Goal: Task Accomplishment & Management: Use online tool/utility

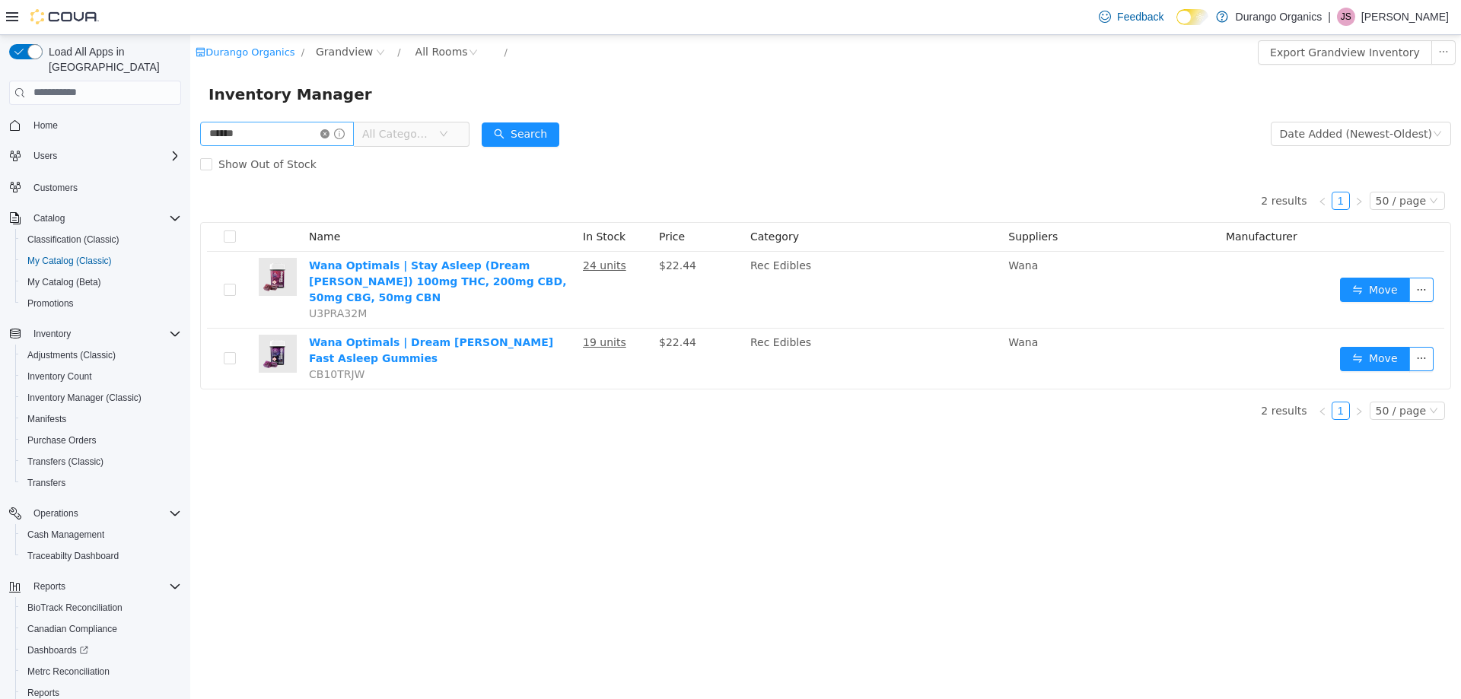
click at [330, 135] on icon "icon: close-circle" at bounding box center [324, 133] width 9 height 9
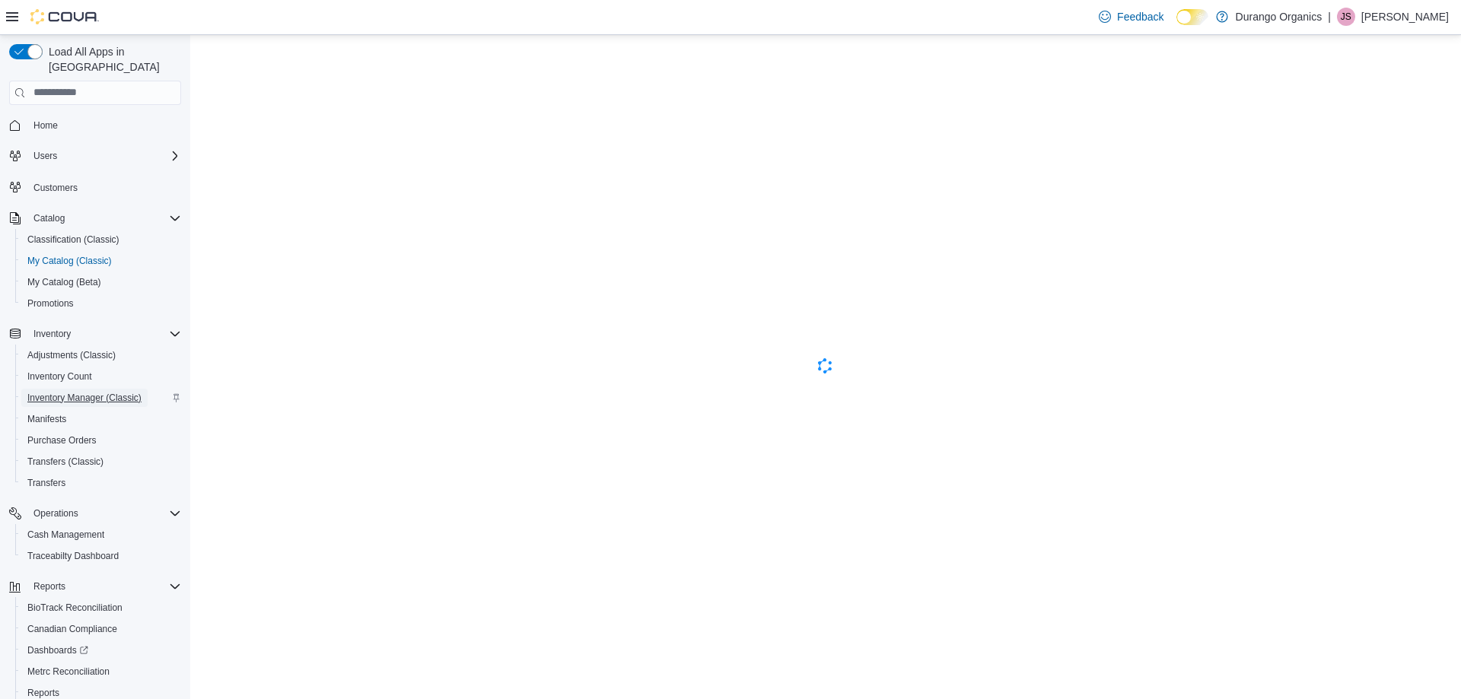
click at [80, 392] on span "Inventory Manager (Classic)" at bounding box center [84, 398] width 114 height 12
click at [35, 392] on span "Inventory Manager (Classic)" at bounding box center [84, 398] width 114 height 12
click at [40, 371] on span "Inventory Count" at bounding box center [59, 377] width 65 height 12
click at [37, 389] on span "Inventory Manager (Classic)" at bounding box center [84, 398] width 114 height 18
click at [87, 392] on span "Inventory Manager (Classic)" at bounding box center [84, 398] width 114 height 12
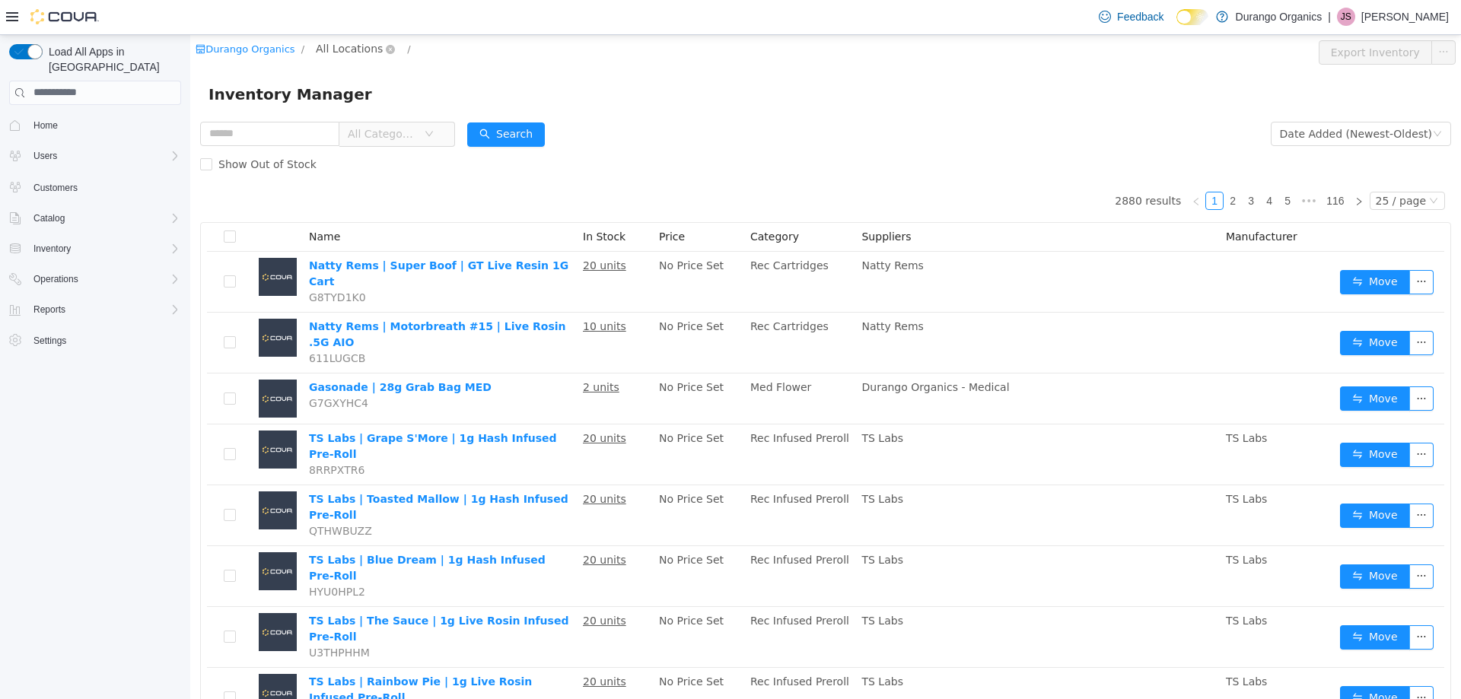
click at [348, 49] on span "All Locations" at bounding box center [349, 48] width 67 height 17
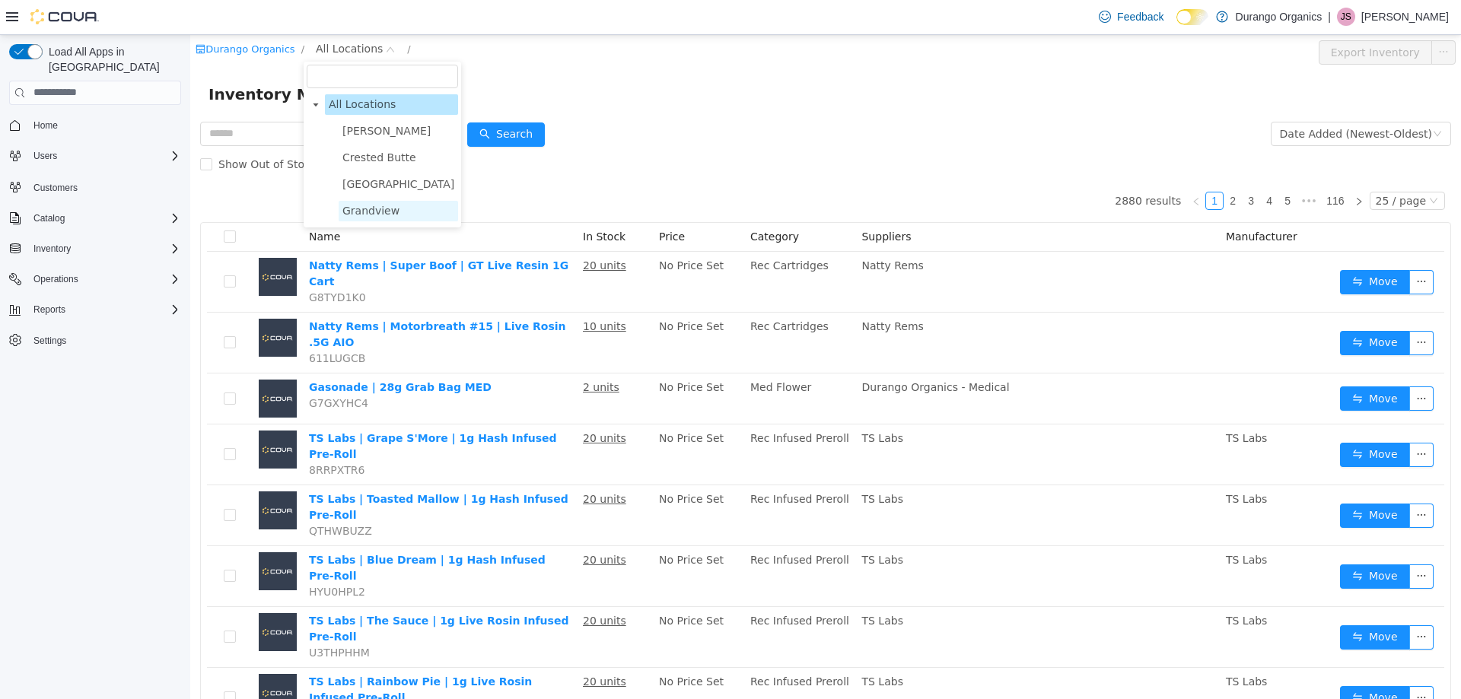
click at [355, 215] on span "Grandview" at bounding box center [371, 210] width 57 height 12
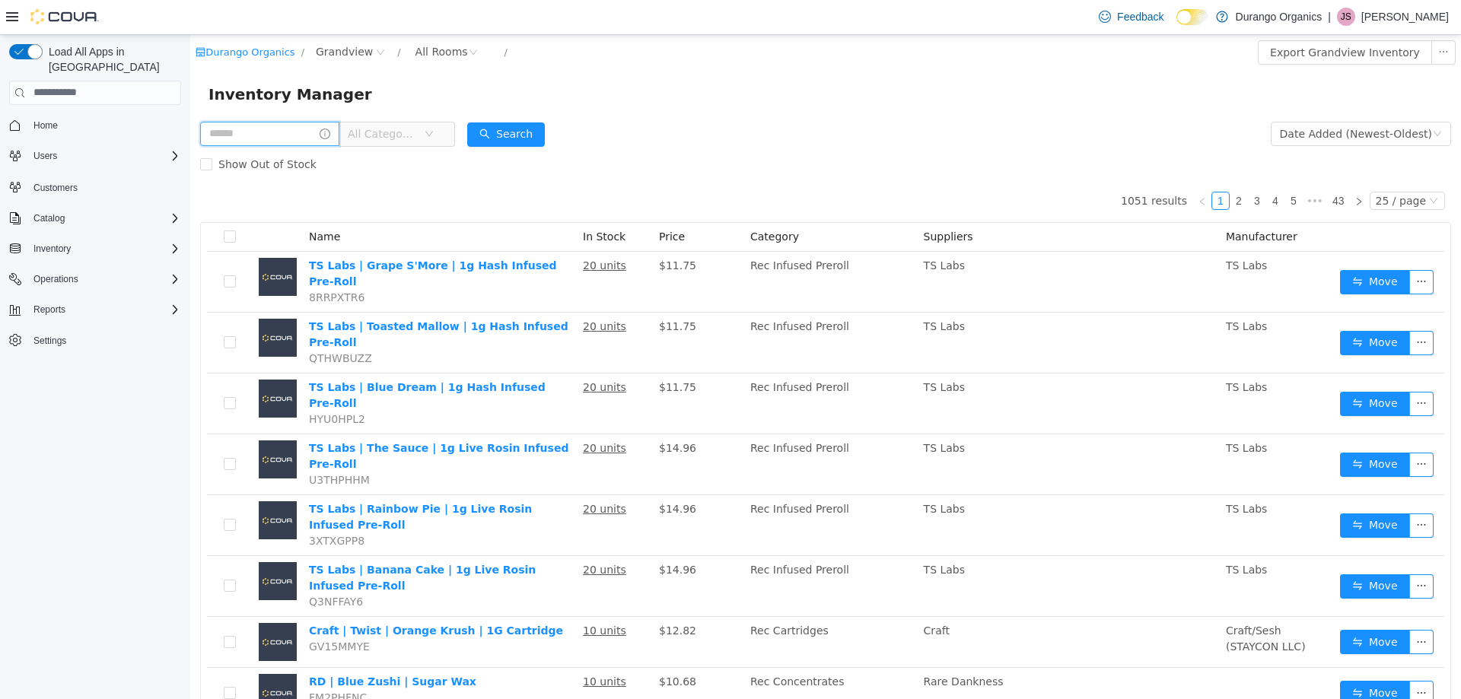
click at [253, 134] on input "text" at bounding box center [269, 133] width 139 height 24
type input "**********"
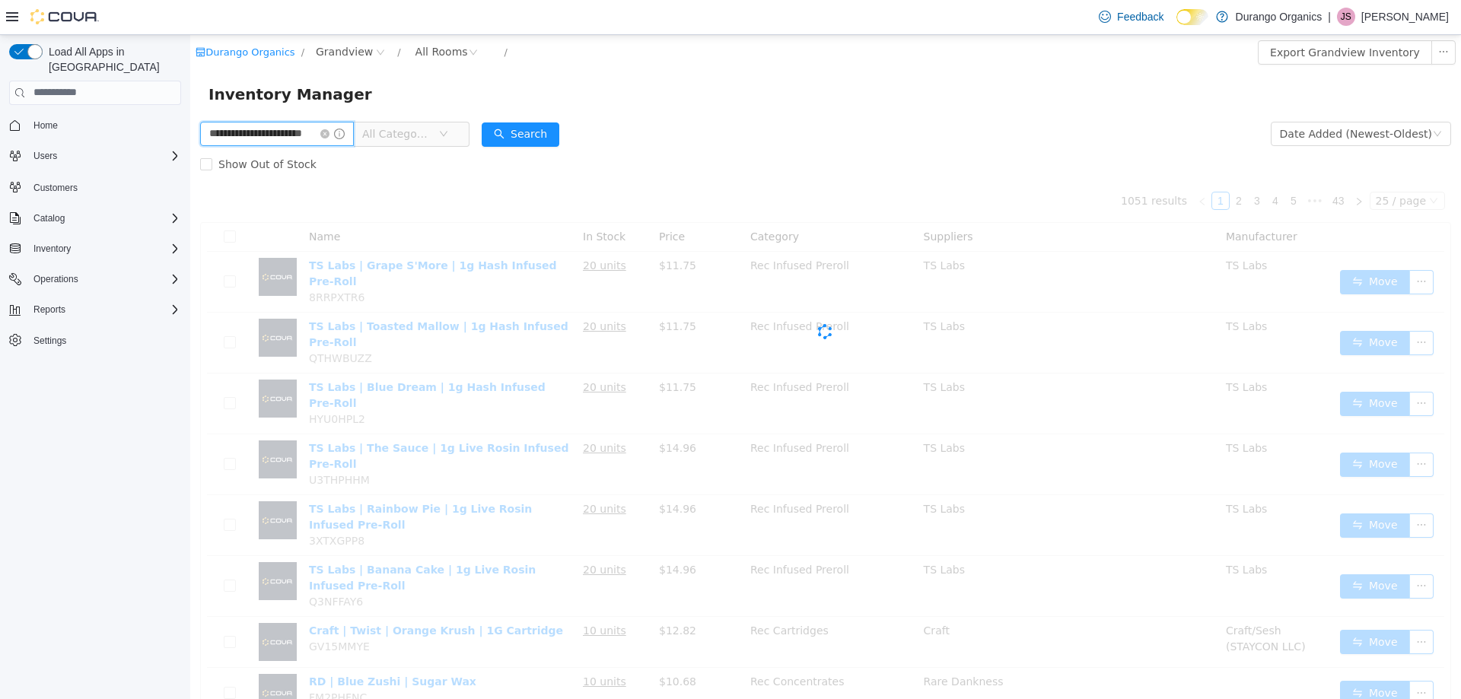
scroll to position [0, 19]
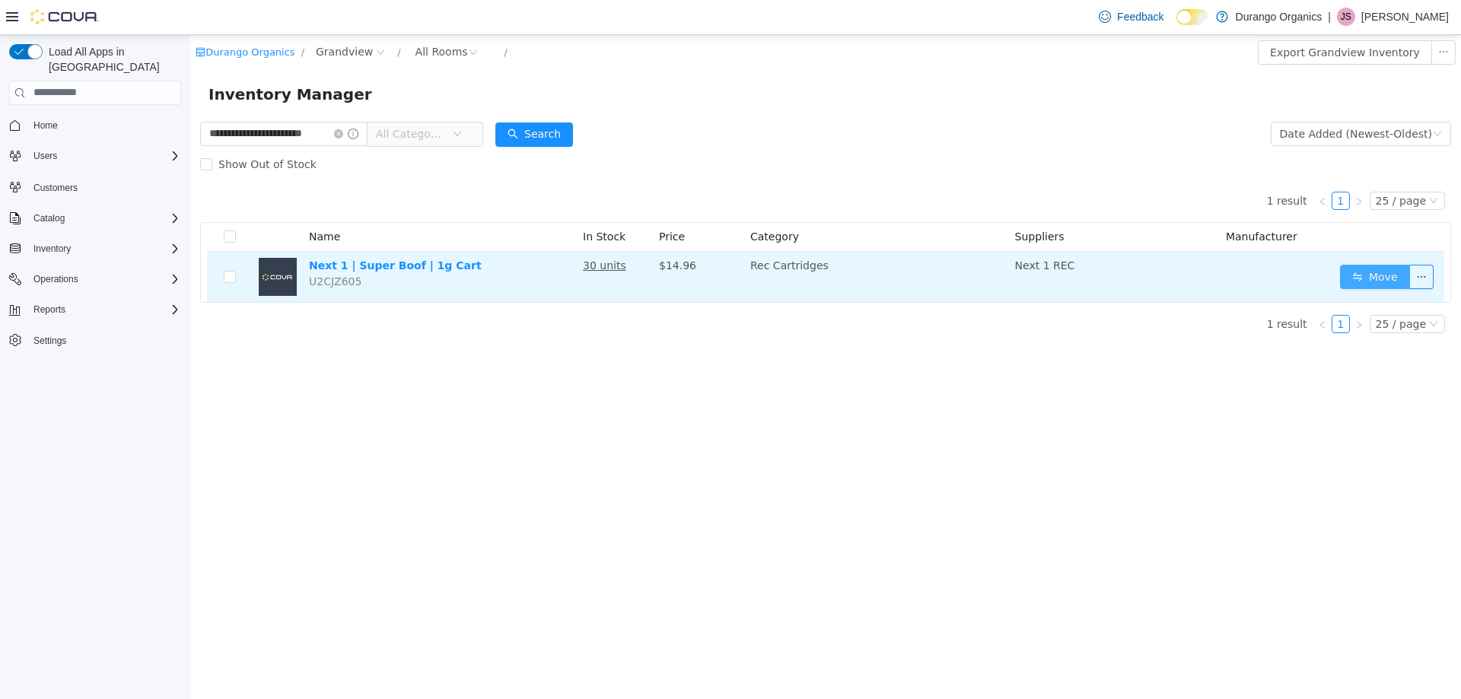
click at [1356, 286] on button "Move" at bounding box center [1375, 276] width 70 height 24
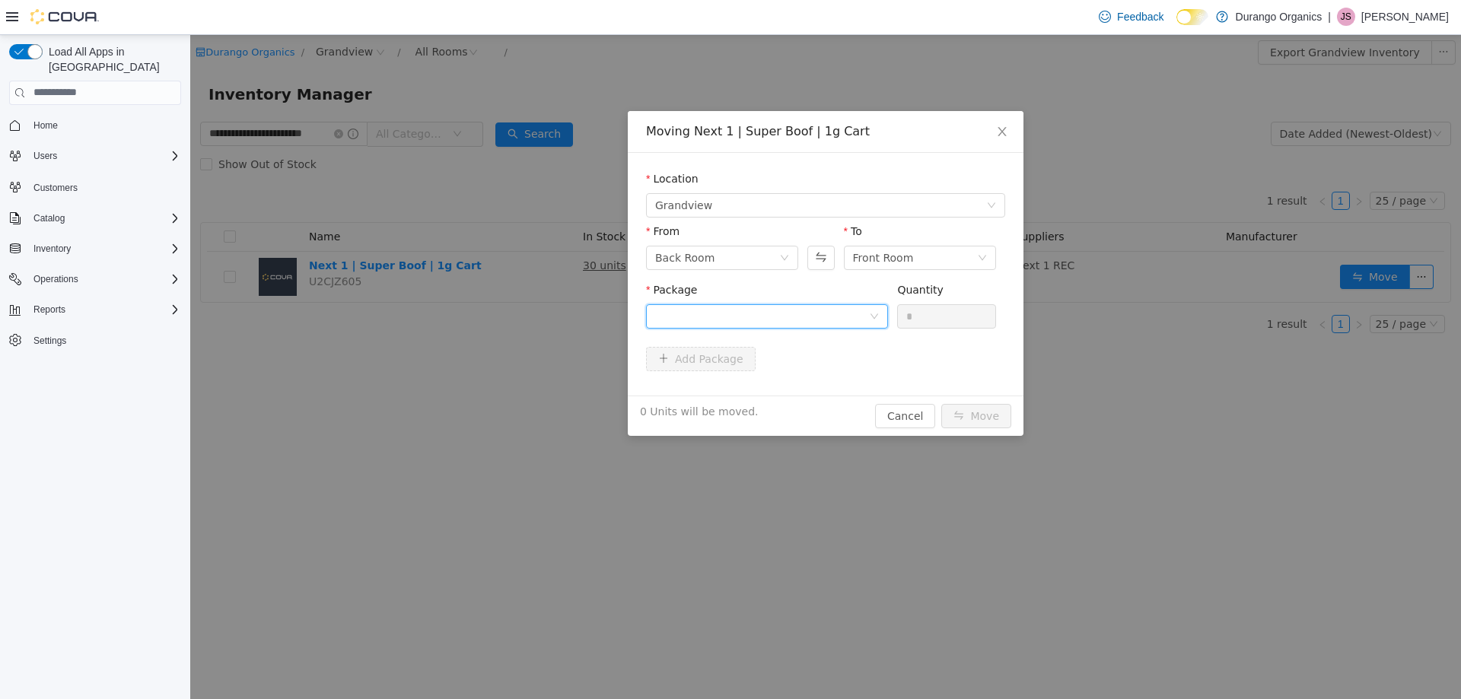
click at [738, 322] on div at bounding box center [762, 315] width 214 height 23
click at [789, 381] on li "1A4000B000284ED000108711 Quantity : 30 Units" at bounding box center [767, 378] width 242 height 41
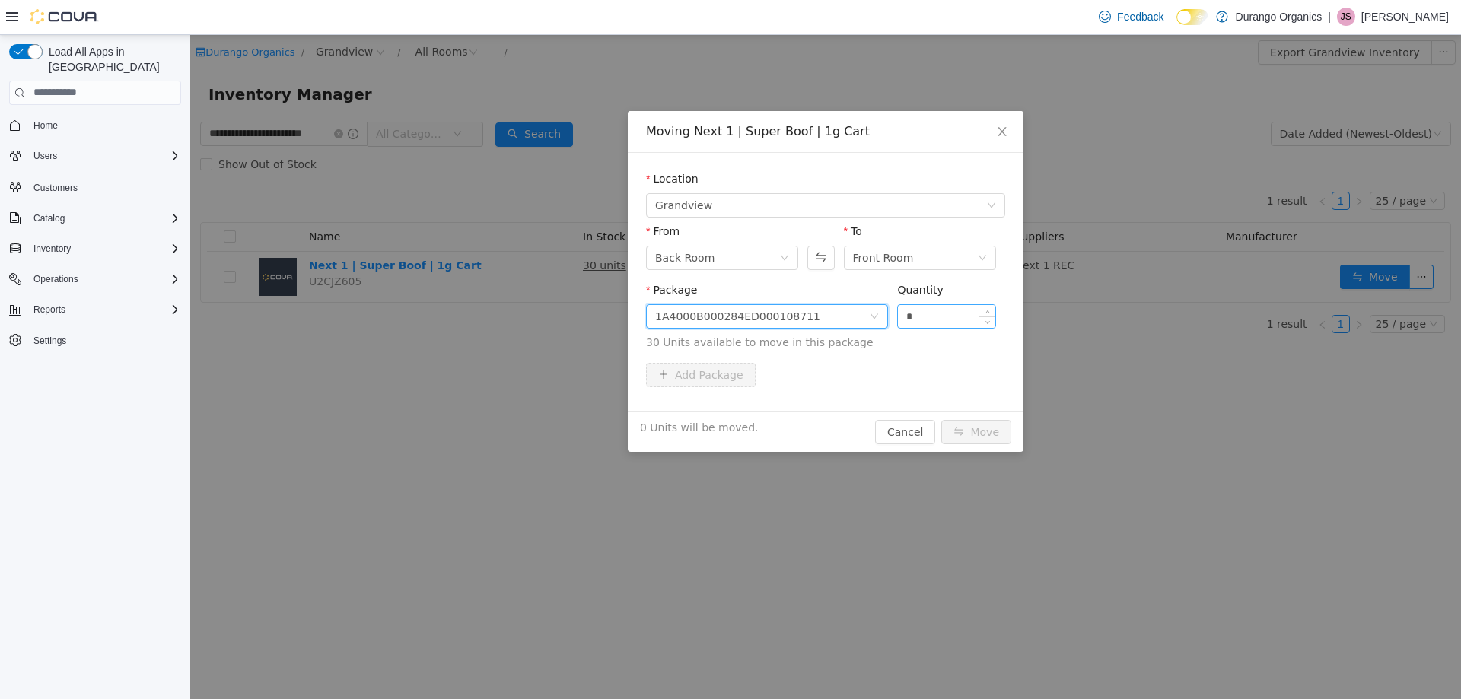
click at [923, 310] on input "*" at bounding box center [946, 315] width 97 height 23
type input "**"
click at [966, 430] on button "Move" at bounding box center [977, 431] width 70 height 24
